Goal: Information Seeking & Learning: Learn about a topic

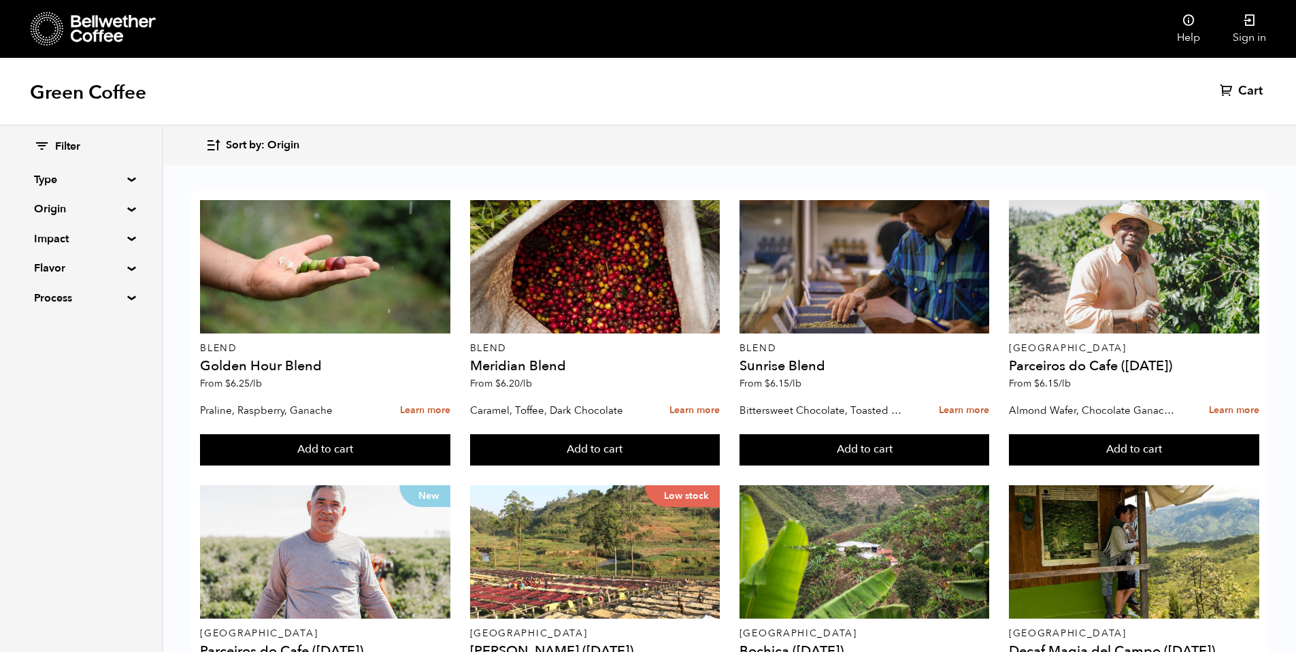
scroll to position [302, 0]
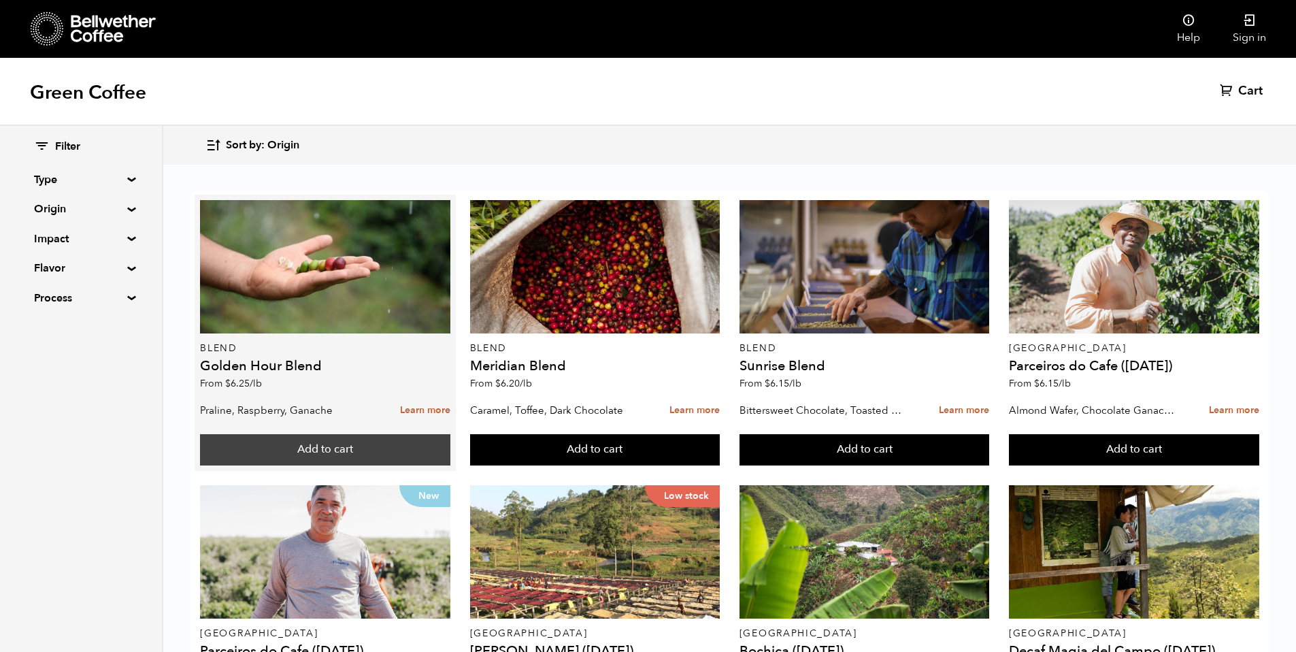
scroll to position [84, 0]
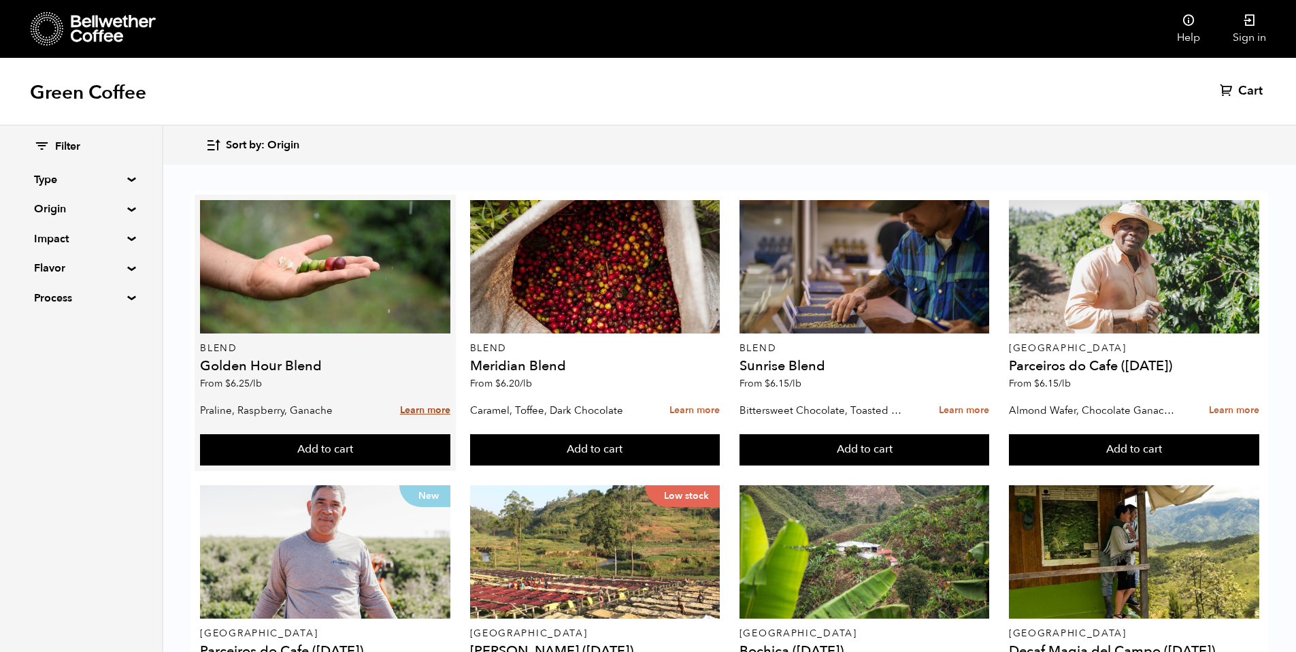
click at [425, 396] on link "Learn more" at bounding box center [425, 410] width 50 height 29
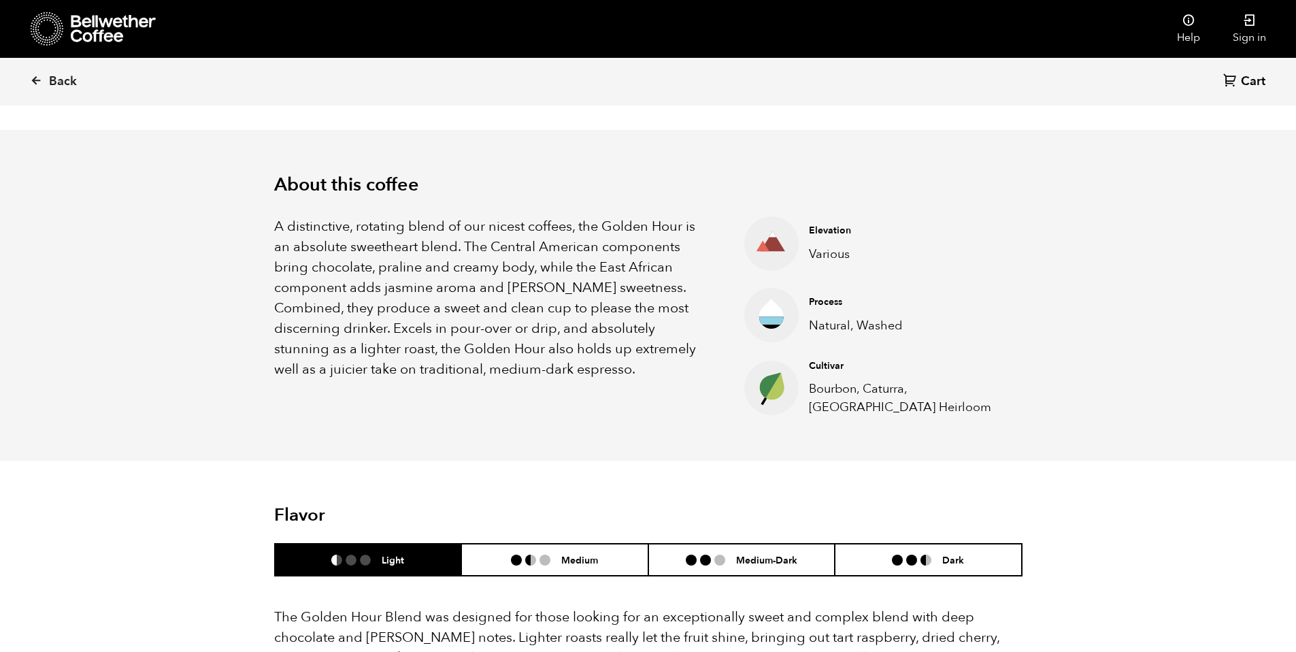
scroll to position [134, 0]
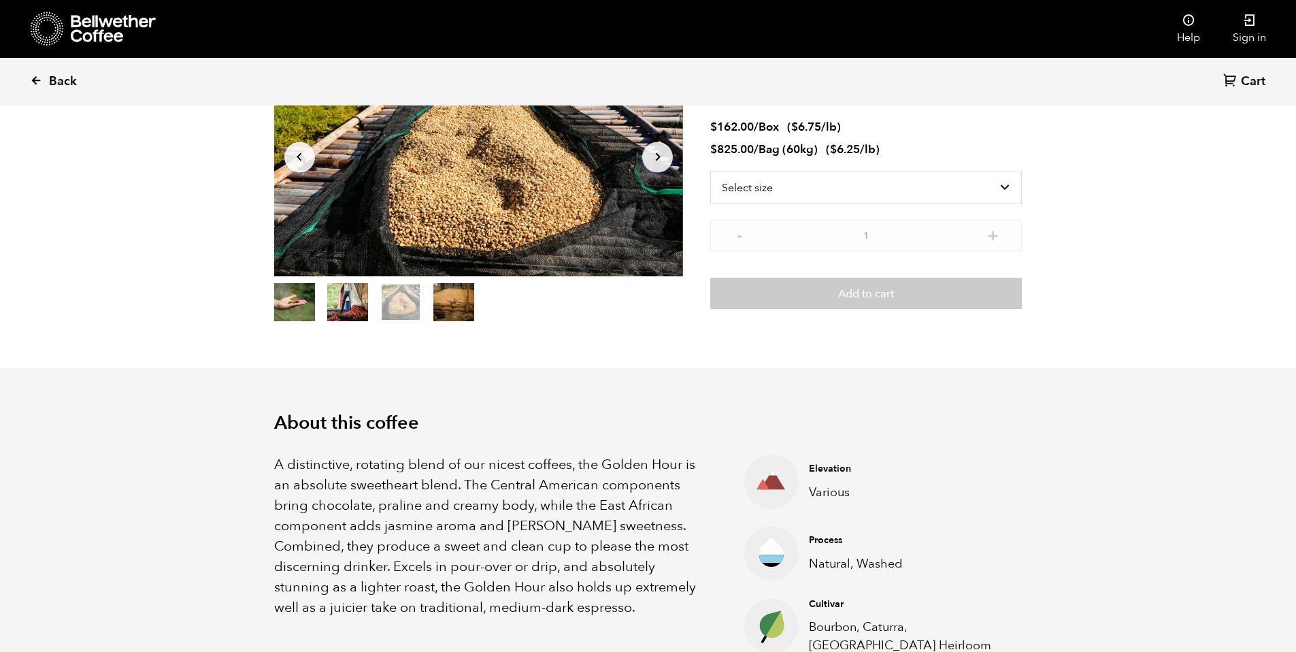
click at [65, 83] on span "Back" at bounding box center [63, 81] width 28 height 16
